Goal: Navigation & Orientation: Find specific page/section

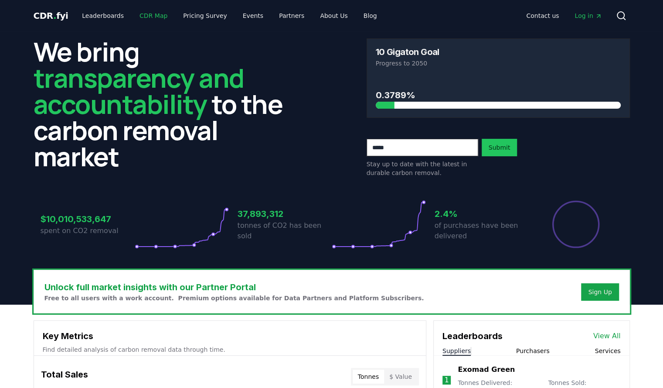
click at [138, 18] on link "CDR Map" at bounding box center [154, 16] width 42 height 16
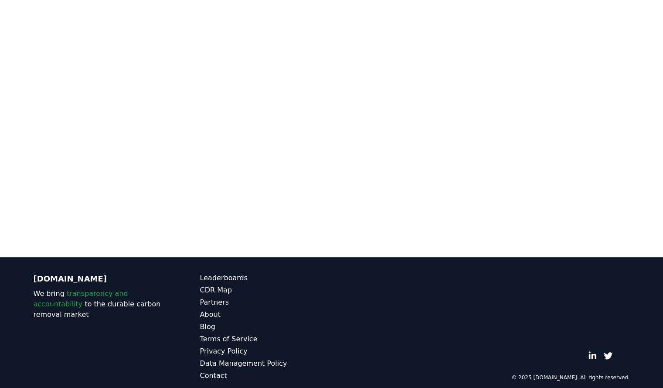
scroll to position [225, 0]
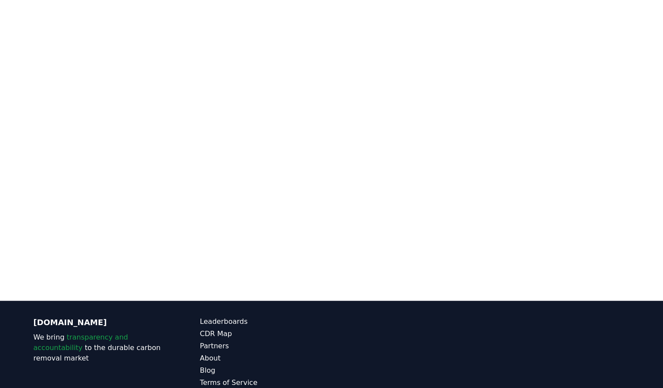
click at [13, 114] on div at bounding box center [331, 107] width 663 height 388
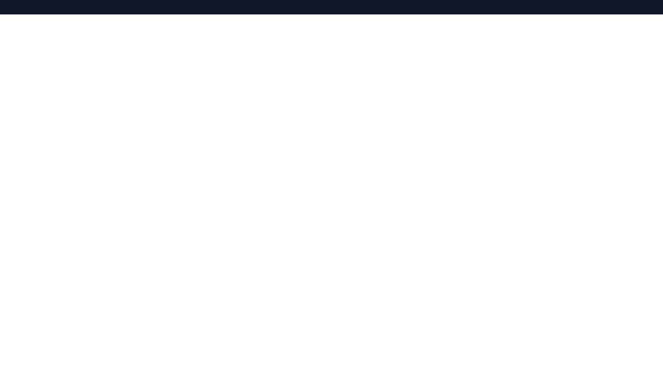
scroll to position [0, 0]
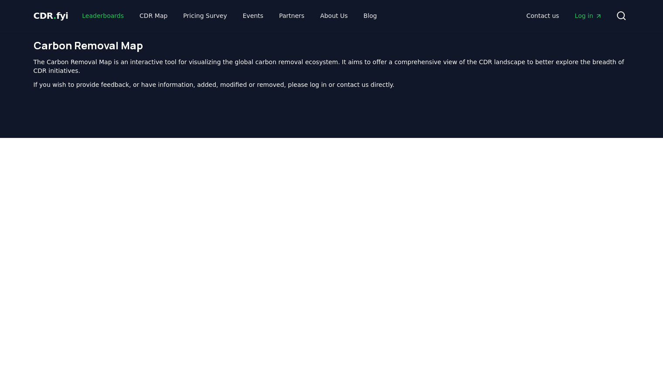
click at [104, 17] on link "Leaderboards" at bounding box center [103, 16] width 56 height 16
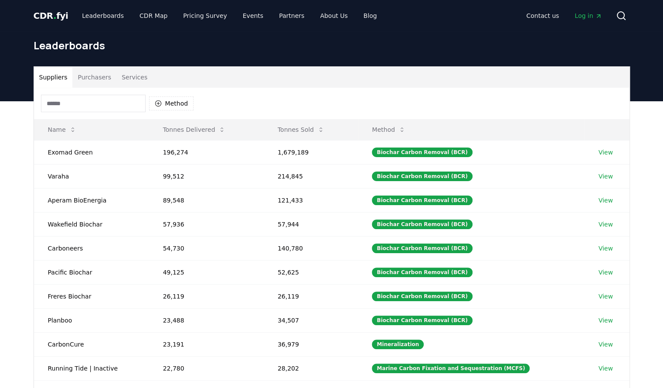
click at [103, 79] on button "Purchasers" at bounding box center [94, 77] width 44 height 21
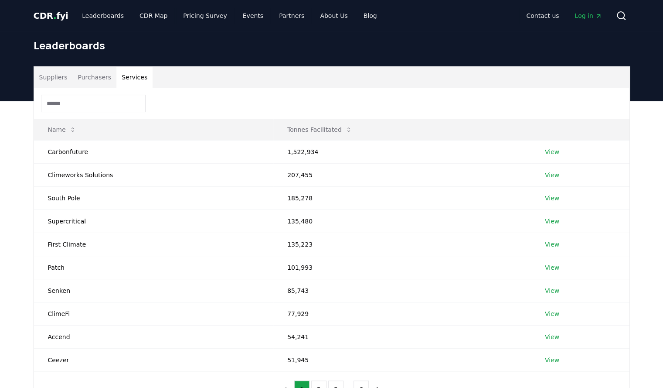
click at [119, 80] on button "Services" at bounding box center [134, 77] width 36 height 21
click at [212, 16] on link "Pricing Survey" at bounding box center [205, 16] width 58 height 16
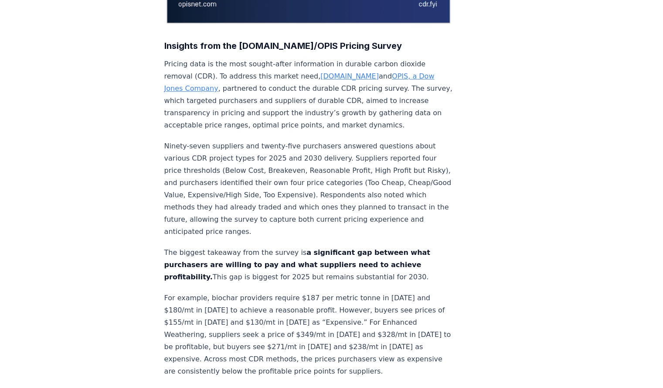
scroll to position [305, 0]
